Goal: Task Accomplishment & Management: Use online tool/utility

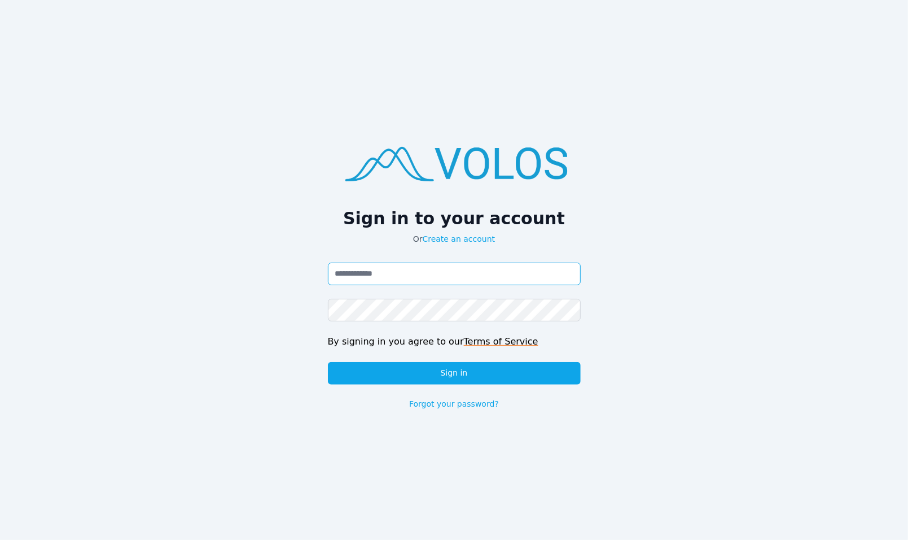
type input "**********"
click at [422, 177] on img at bounding box center [454, 162] width 253 height 64
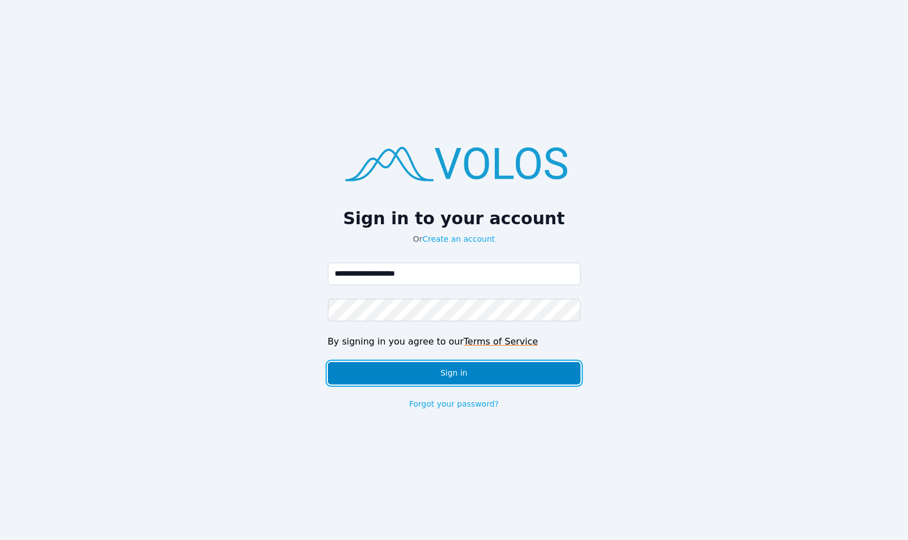
click at [388, 368] on button "Sign in" at bounding box center [454, 373] width 253 height 23
